Goal: Task Accomplishment & Management: Manage account settings

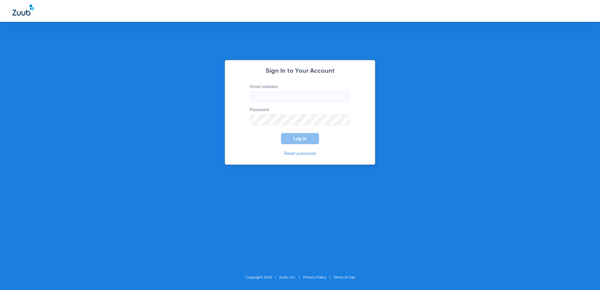
click at [285, 92] on input "Email address" at bounding box center [300, 97] width 100 height 11
paste input "[EMAIL_ADDRESS][DOMAIN_NAME]"
type input "[EMAIL_ADDRESS][DOMAIN_NAME]"
click at [263, 96] on input "[EMAIL_ADDRESS][DOMAIN_NAME]" at bounding box center [300, 97] width 100 height 11
click at [293, 138] on button "Log In" at bounding box center [300, 138] width 38 height 11
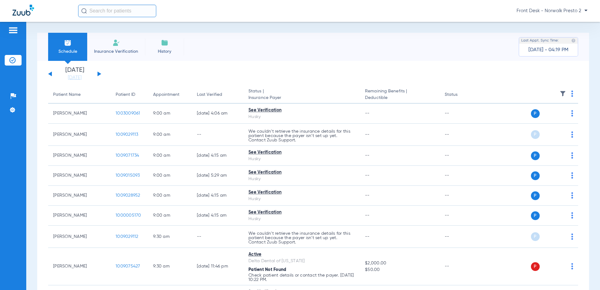
click at [98, 75] on button at bounding box center [100, 74] width 4 height 5
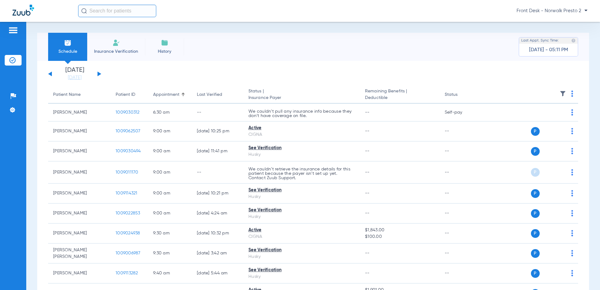
click at [583, 15] on div "Front Desk - Norwalk Presto 2" at bounding box center [333, 11] width 510 height 13
click at [584, 9] on span "Front Desk - Norwalk Presto 2" at bounding box center [552, 11] width 71 height 6
click at [556, 19] on button "Log out" at bounding box center [569, 22] width 34 height 13
